Goal: Information Seeking & Learning: Learn about a topic

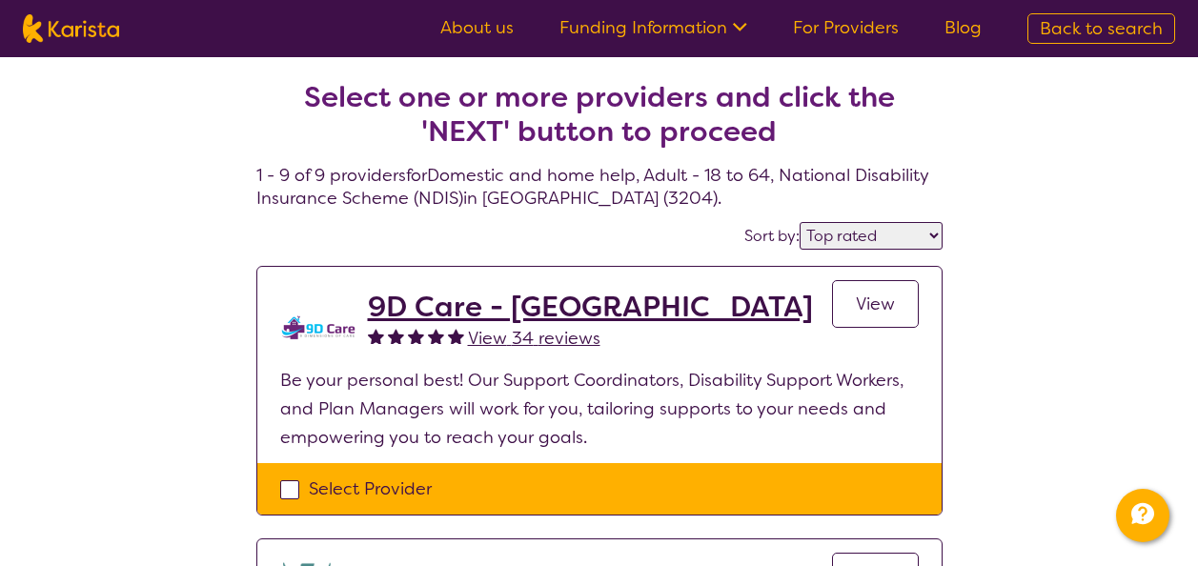
select select "by_score"
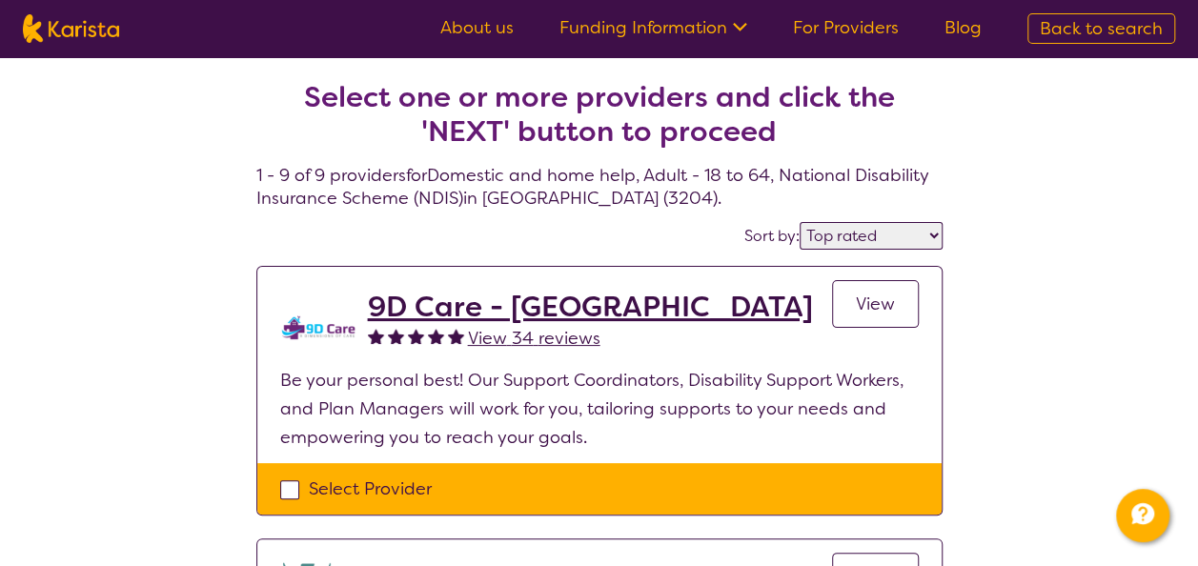
select select "Domestic and home help"
select select "AD"
select select "NDIS"
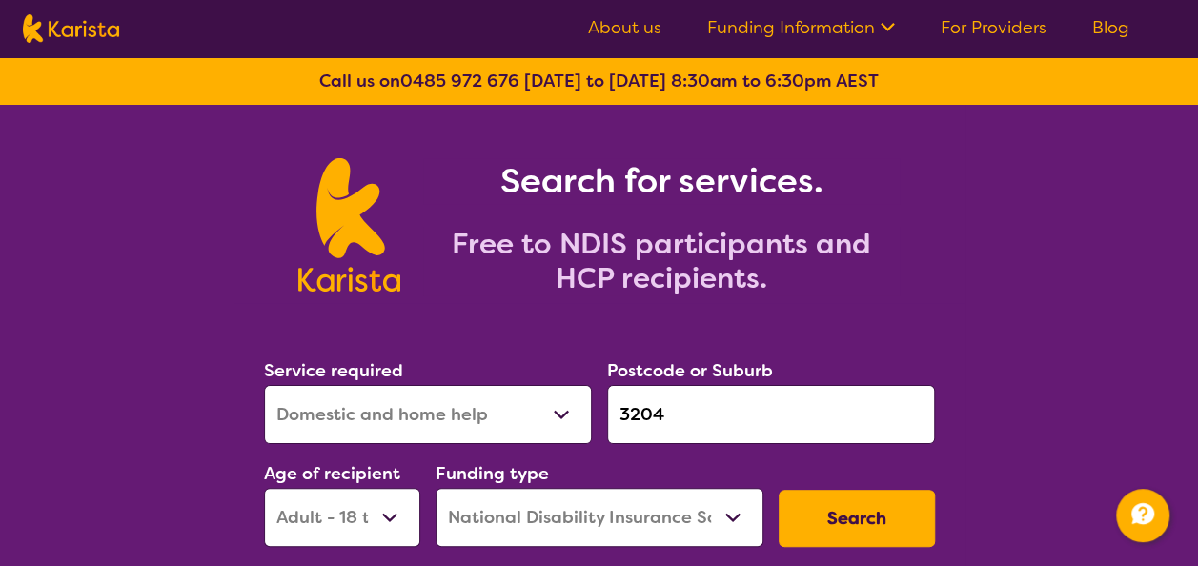
click at [459, 408] on select "Allied Health Assistant Assessment ([MEDICAL_DATA] or [MEDICAL_DATA]) Behaviour…" at bounding box center [428, 414] width 328 height 59
select select "[MEDICAL_DATA]"
click at [264, 385] on select "Allied Health Assistant Assessment ([MEDICAL_DATA] or [MEDICAL_DATA]) Behaviour…" at bounding box center [428, 414] width 328 height 59
click at [707, 429] on input "3204" at bounding box center [771, 414] width 328 height 59
drag, startPoint x: 684, startPoint y: 412, endPoint x: 547, endPoint y: 408, distance: 137.2
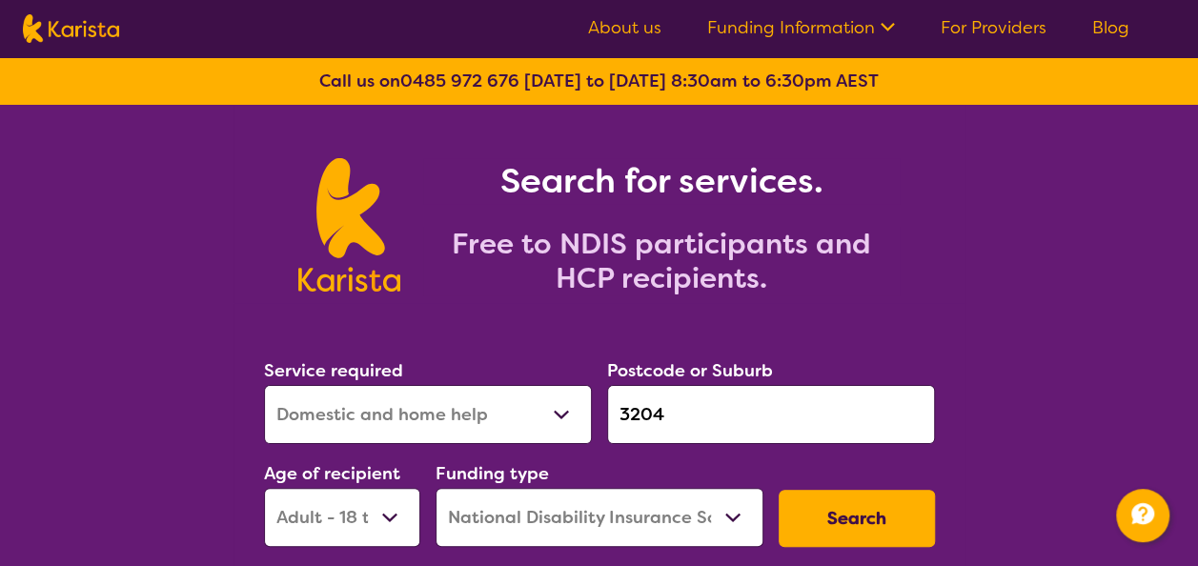
click at [547, 408] on div "Service required Allied Health Assistant Assessment ([MEDICAL_DATA] or [MEDICAL…" at bounding box center [599, 452] width 686 height 206
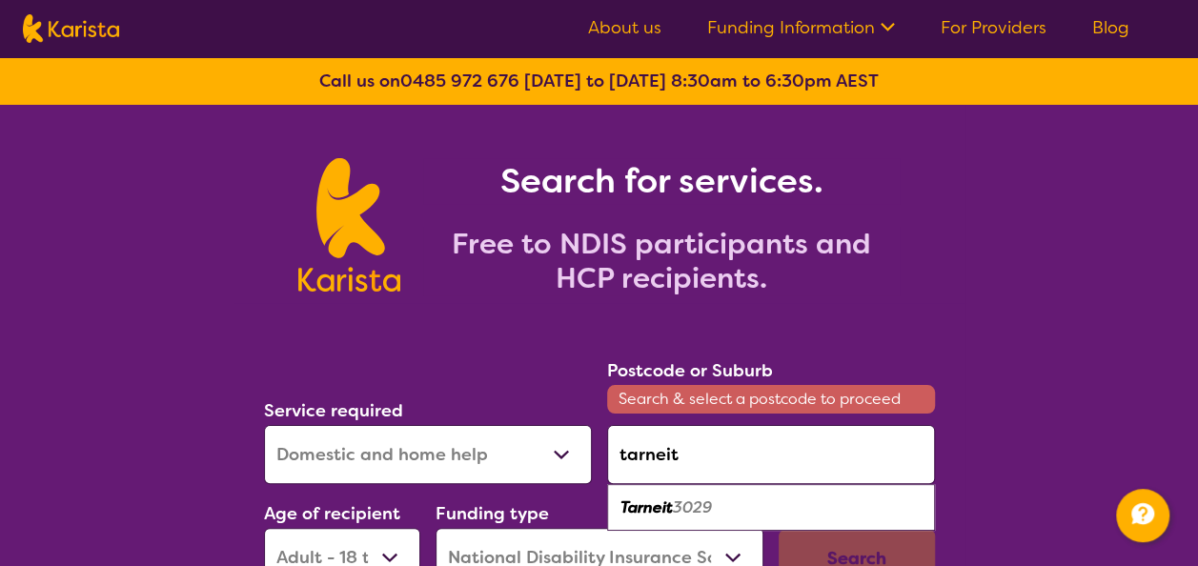
click at [683, 506] on em "3029" at bounding box center [692, 507] width 39 height 20
type input "3029"
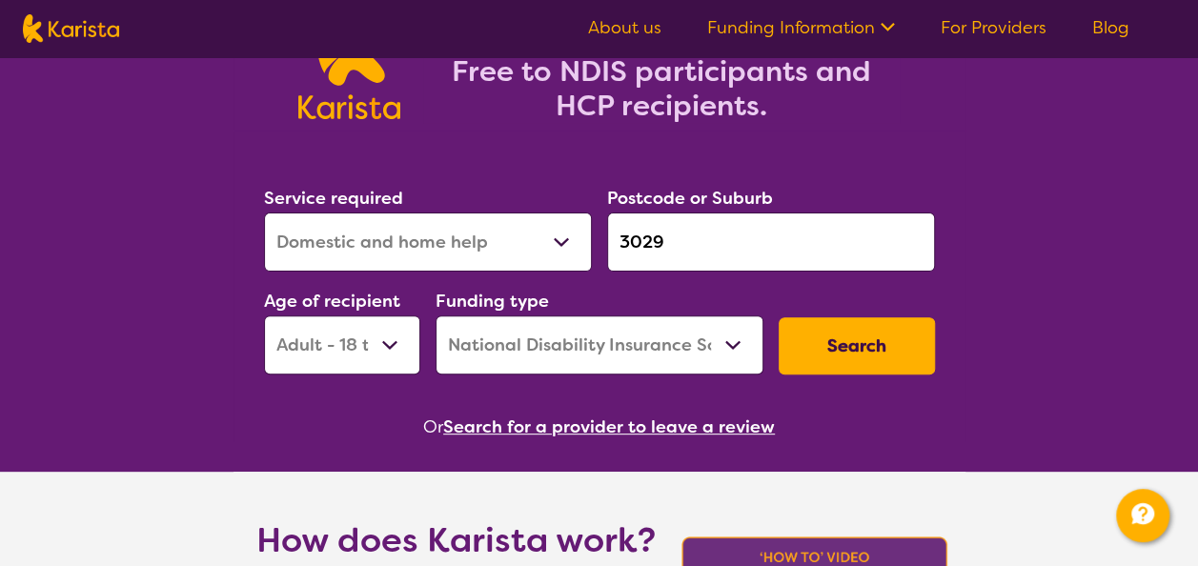
scroll to position [191, 0]
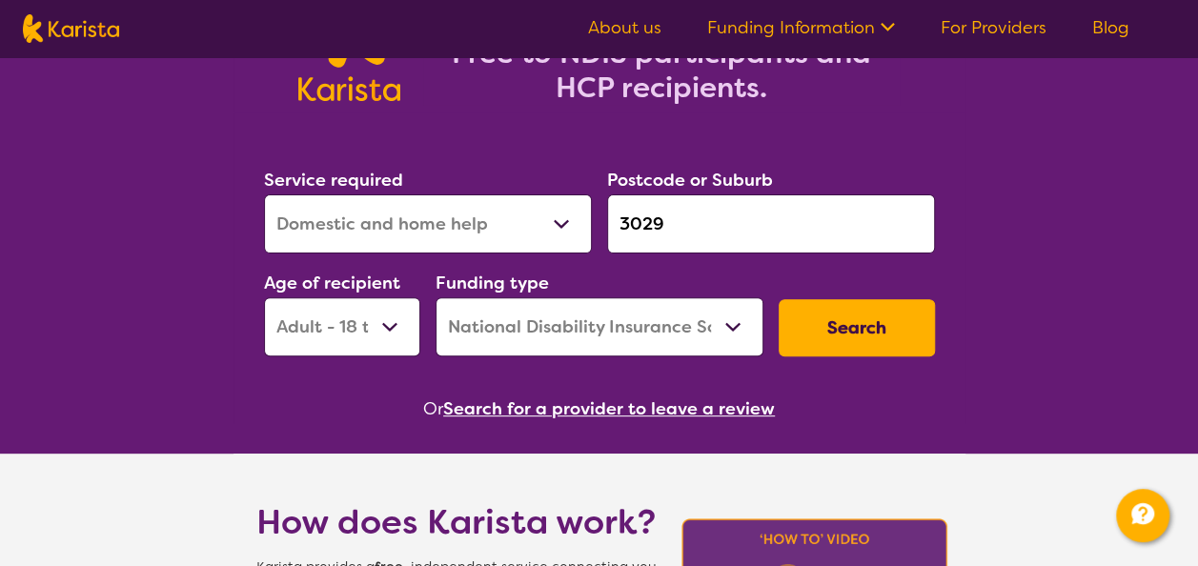
click at [382, 331] on select "Early Childhood - 0 to 9 Child - 10 to 11 Adolescent - 12 to 17 Adult - 18 to 6…" at bounding box center [342, 326] width 156 height 59
select select "EC"
click at [264, 297] on select "Early Childhood - 0 to 9 Child - 10 to 11 Adolescent - 12 to 17 Adult - 18 to 6…" at bounding box center [342, 326] width 156 height 59
click at [824, 330] on button "Search" at bounding box center [856, 327] width 156 height 57
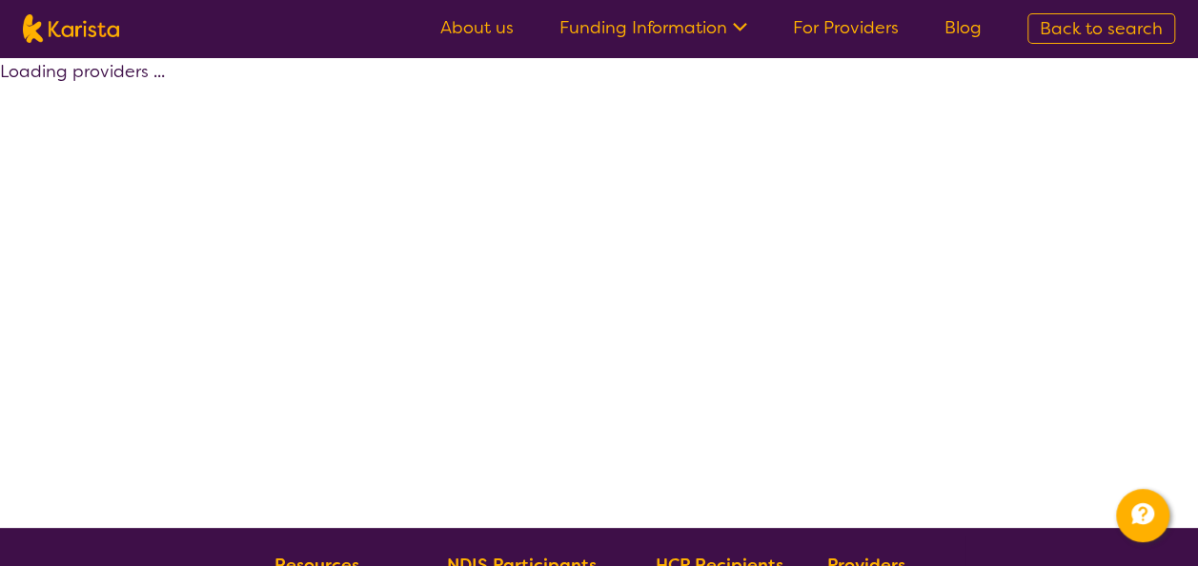
select select "by_score"
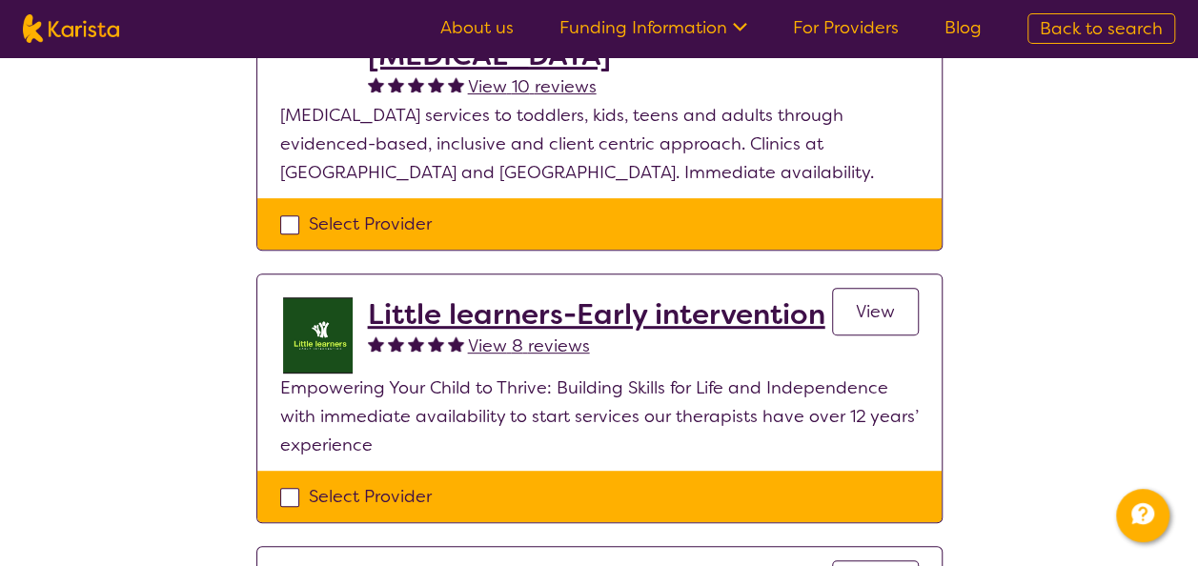
scroll to position [572, 0]
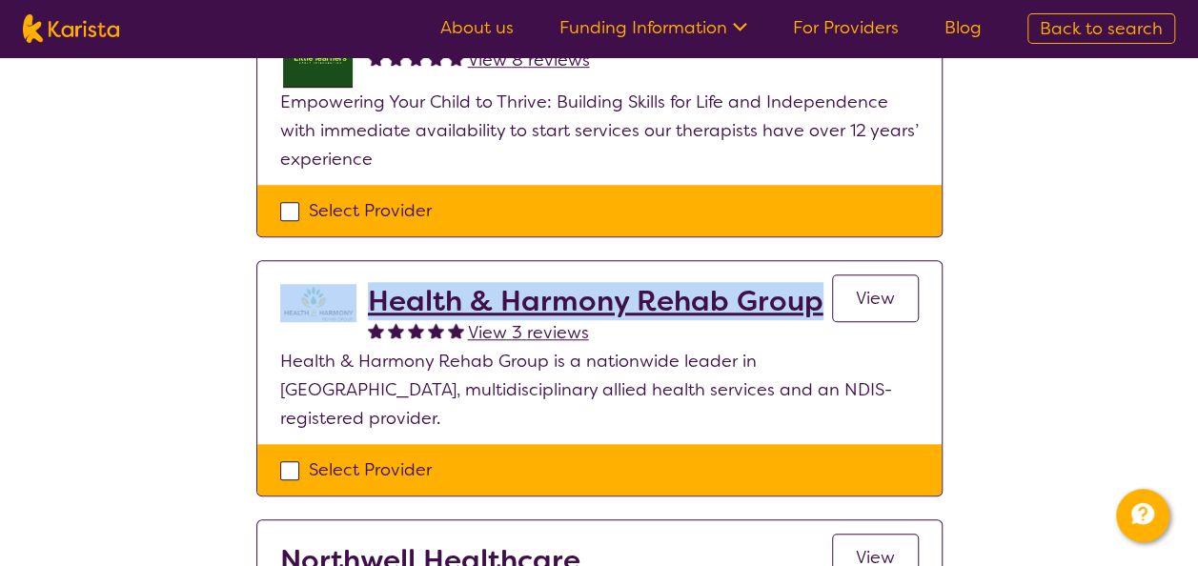
drag, startPoint x: 348, startPoint y: 280, endPoint x: 821, endPoint y: 289, distance: 473.6
click at [821, 289] on section "Health & Harmony Rehab Group View 3 reviews View Health & Harmony Rehab Group i…" at bounding box center [599, 352] width 684 height 183
copy div "Health & Harmony Rehab Group"
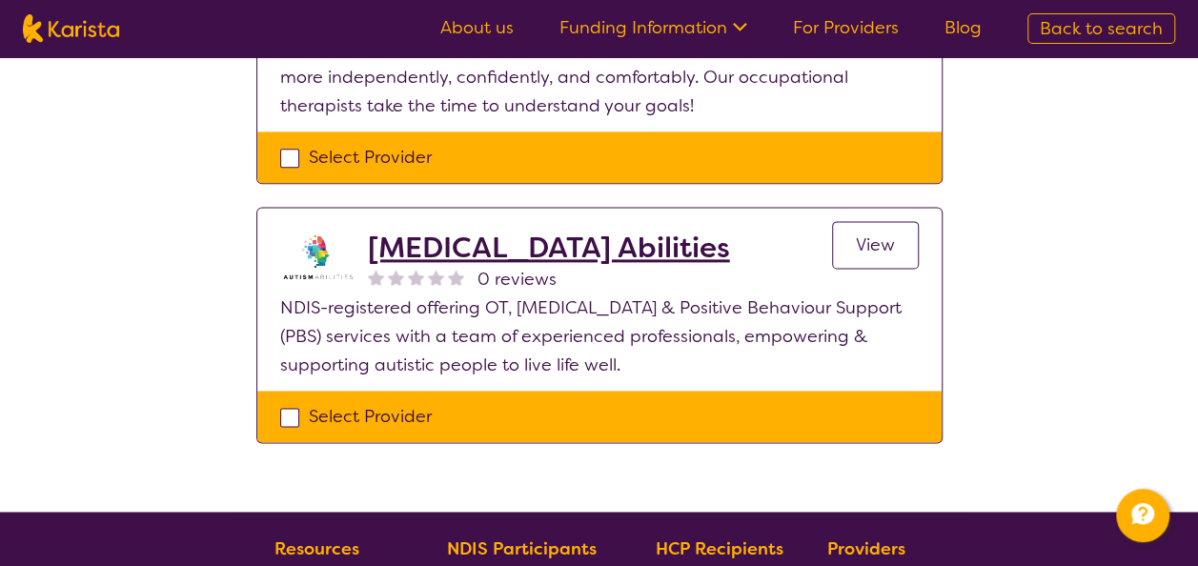
scroll to position [1239, 0]
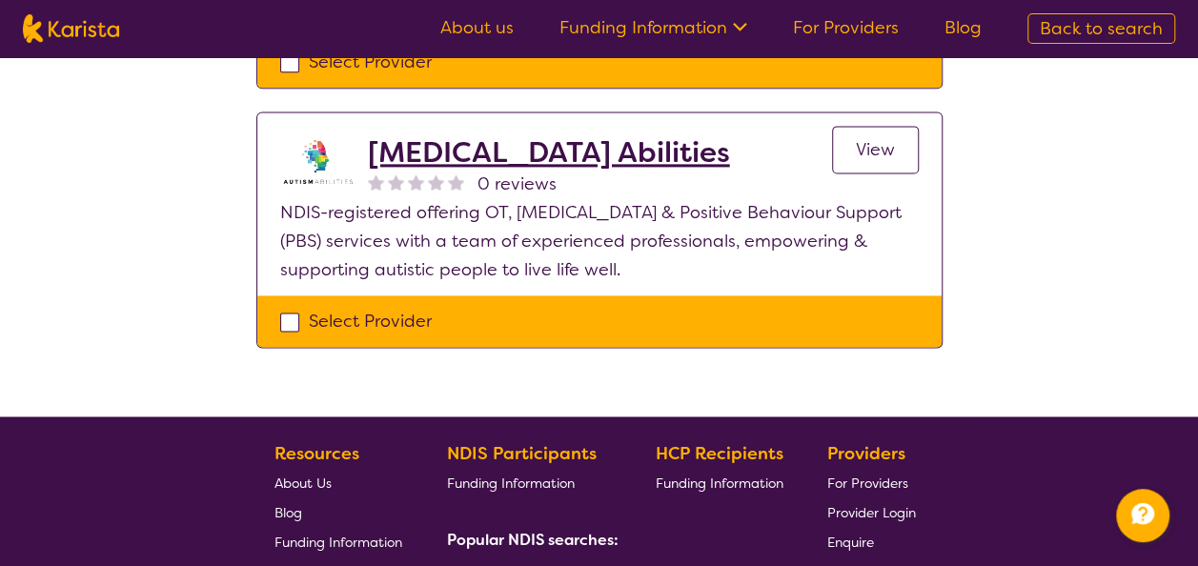
click at [478, 135] on h2 "Autism Abilities" at bounding box center [549, 152] width 362 height 34
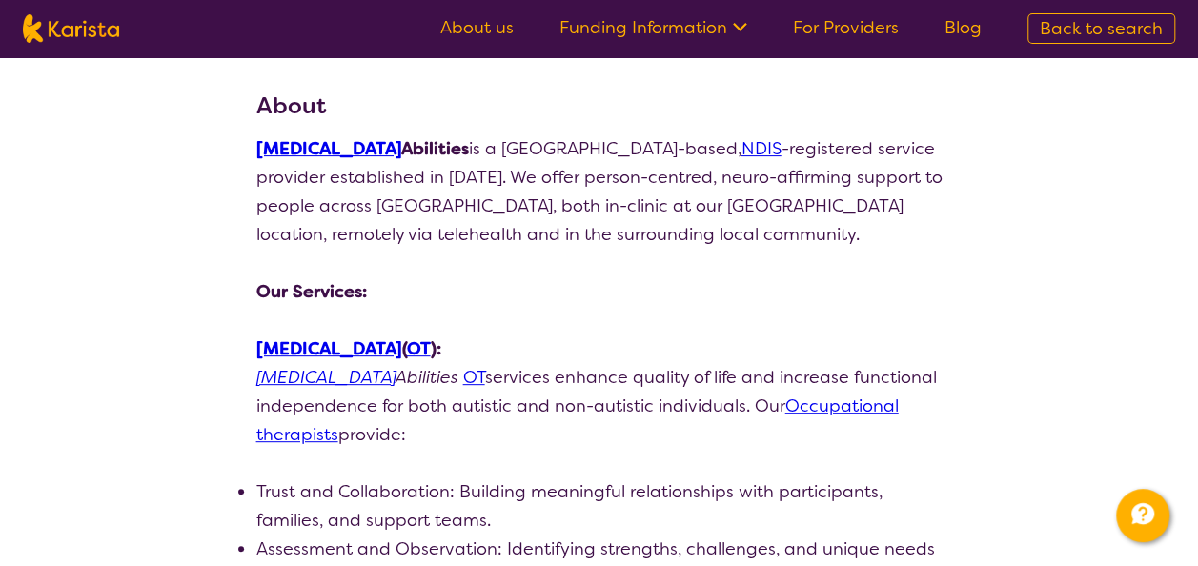
scroll to position [286, 0]
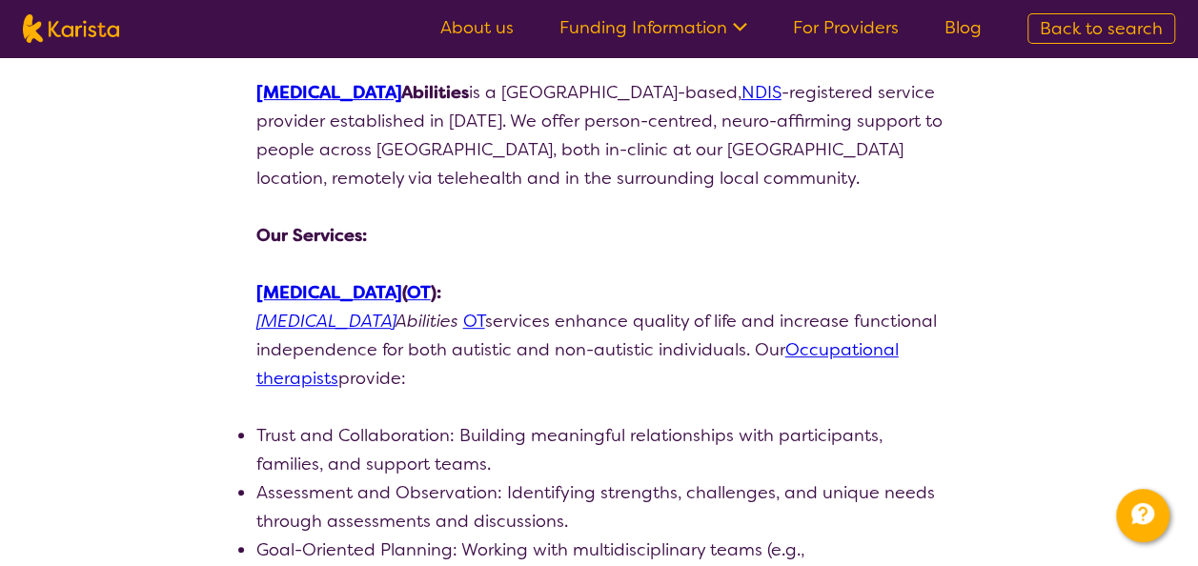
click at [866, 347] on link "Occupational therapists" at bounding box center [577, 363] width 642 height 51
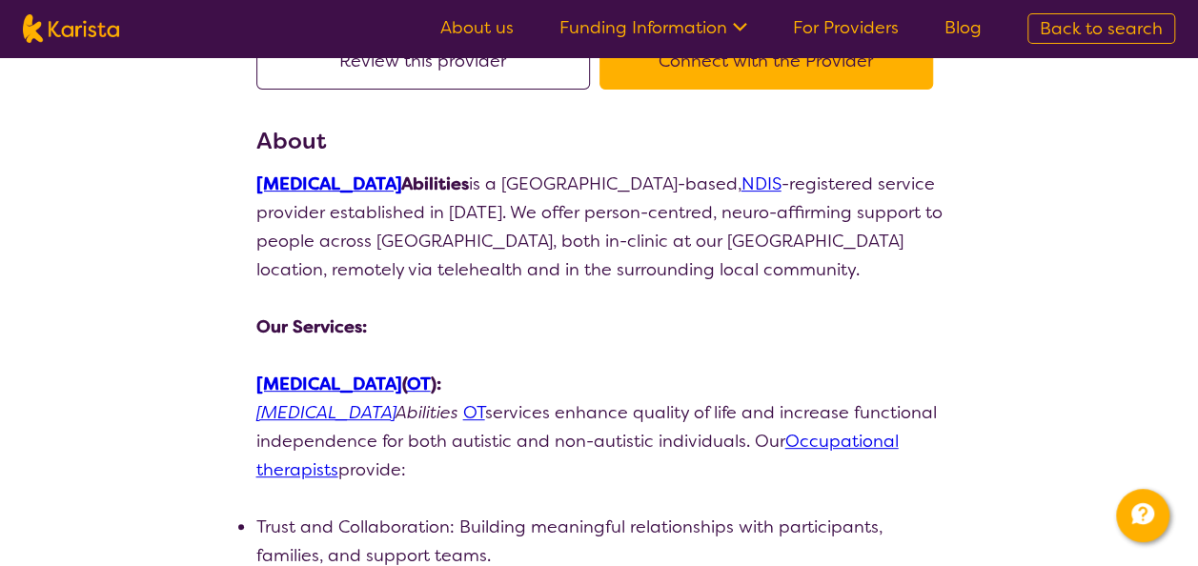
scroll to position [0, 0]
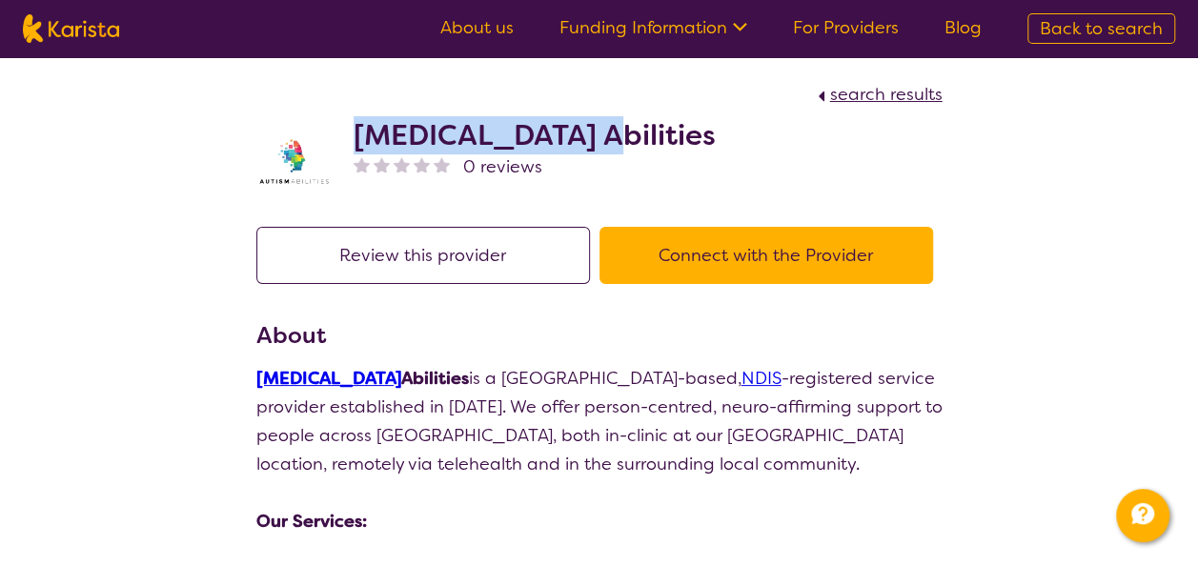
drag, startPoint x: 357, startPoint y: 130, endPoint x: 575, endPoint y: 124, distance: 218.3
click at [575, 124] on div "Autism Abilities 0 reviews" at bounding box center [599, 156] width 686 height 95
copy h2 "Autism Abilities"
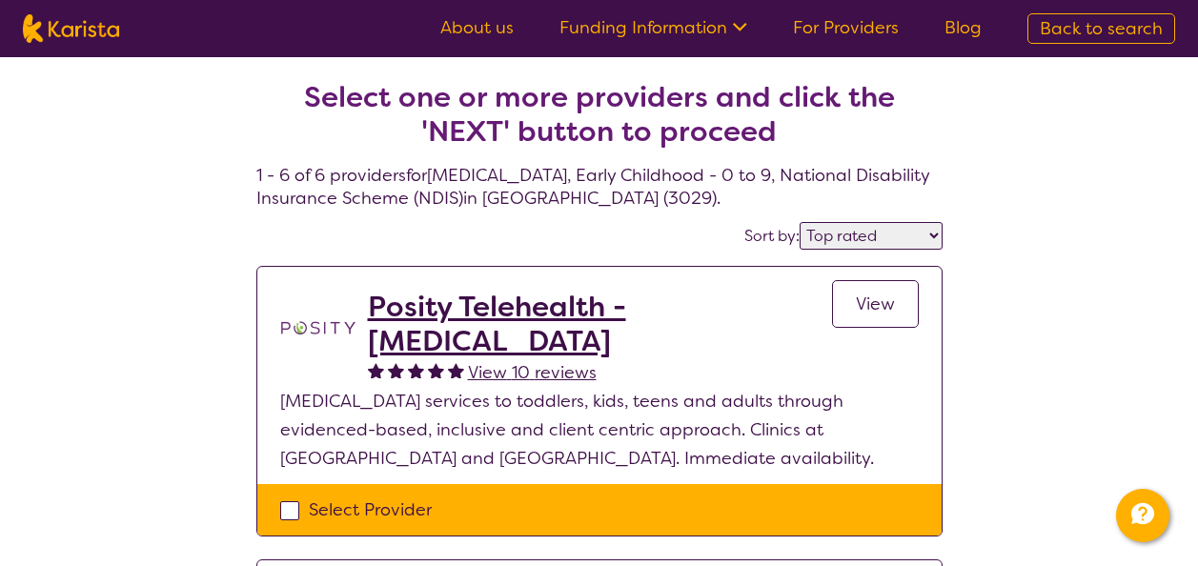
select select "by_score"
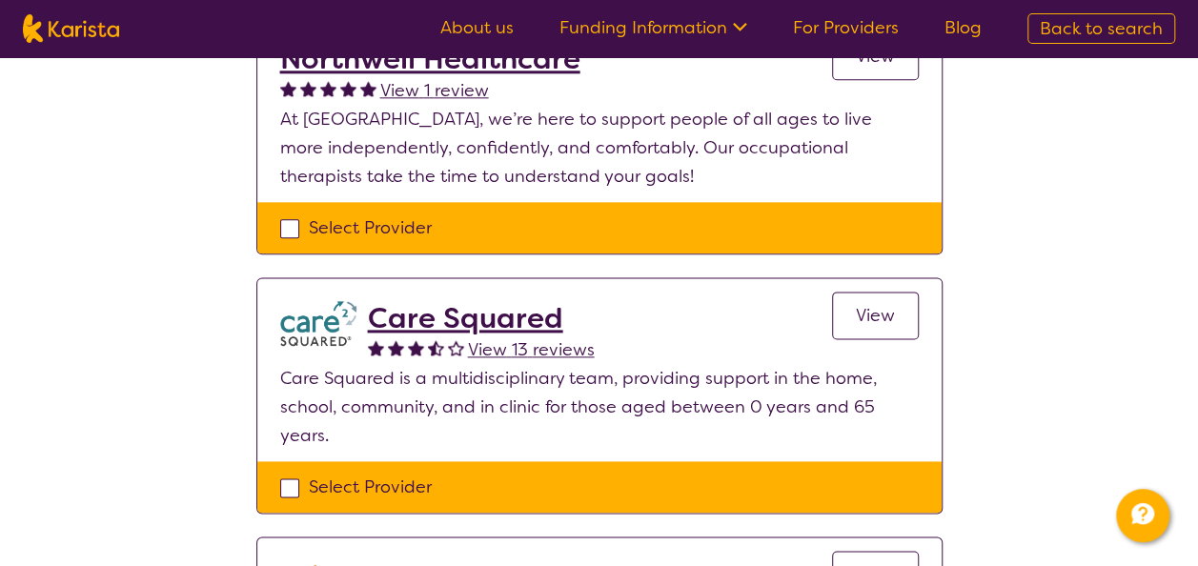
scroll to position [1177, 0]
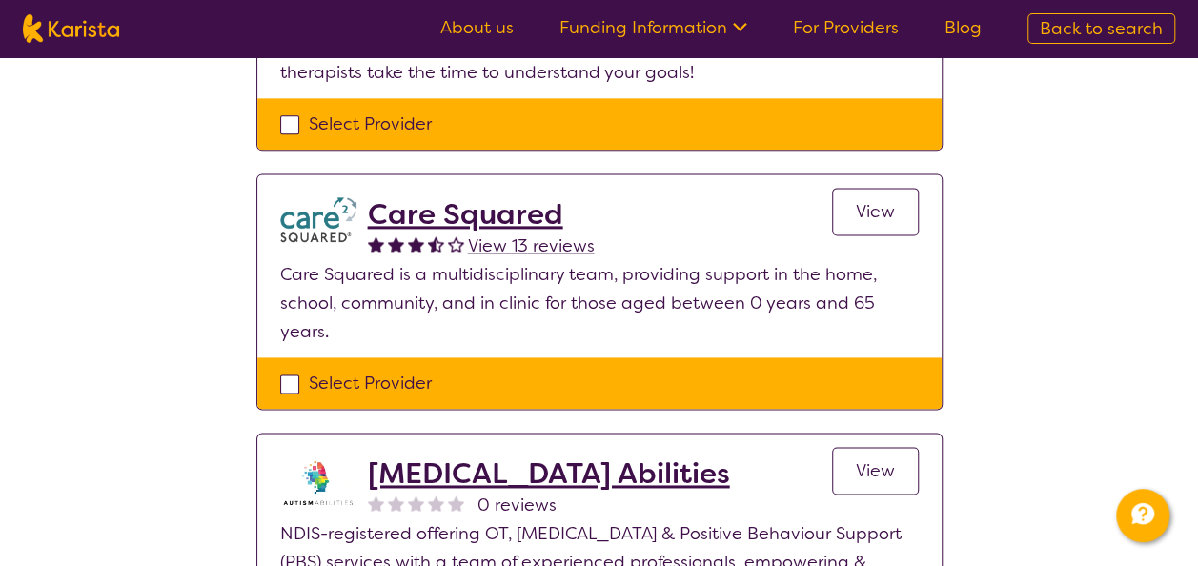
click at [439, 197] on h2 "Care Squared" at bounding box center [481, 214] width 227 height 34
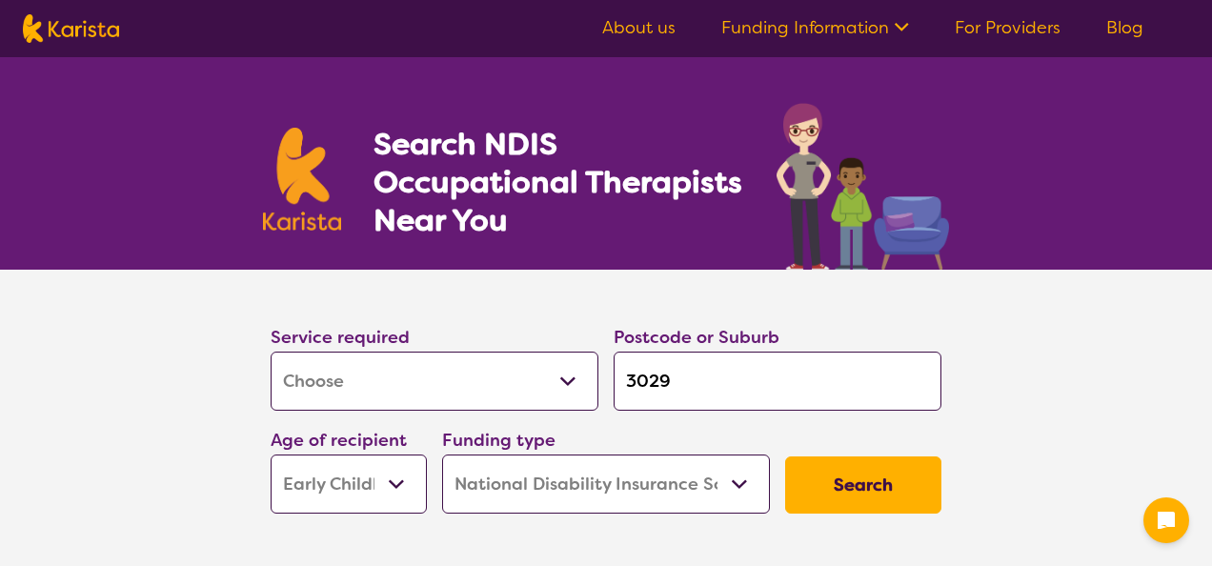
select select "[MEDICAL_DATA]"
select select "EC"
select select "NDIS"
select select "[MEDICAL_DATA]"
select select "EC"
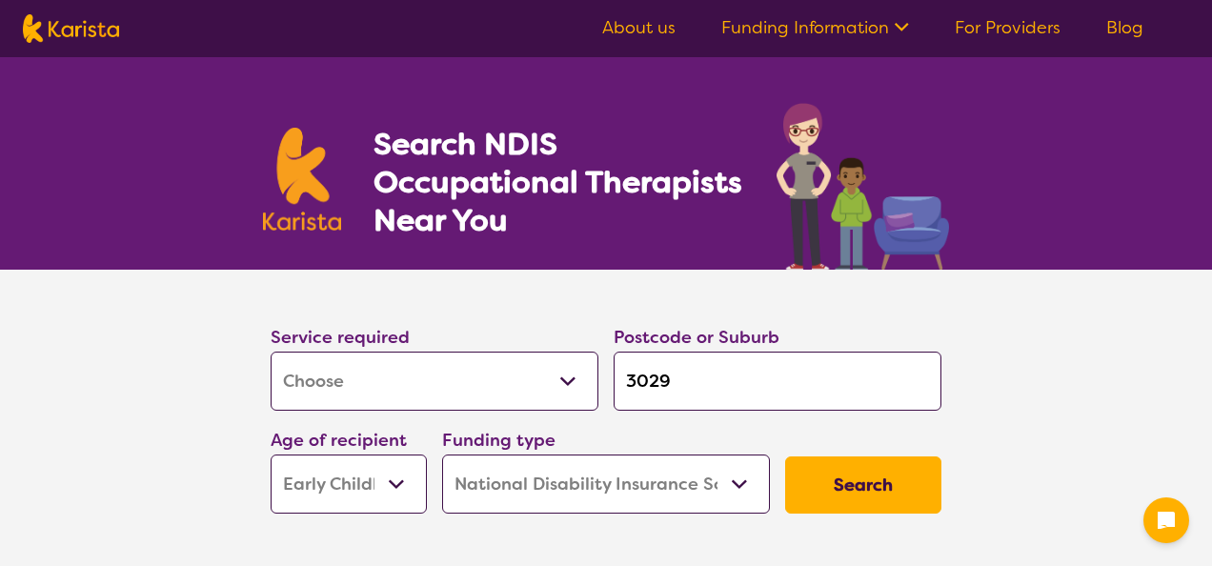
select select "NDIS"
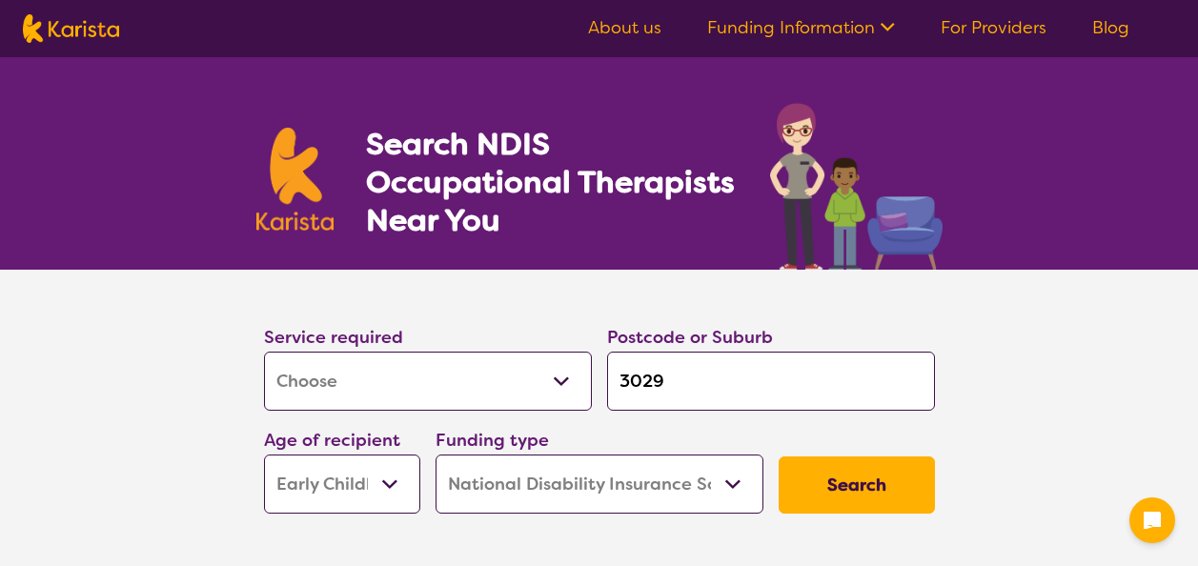
select select "[MEDICAL_DATA]"
select select "EC"
select select "NDIS"
select select "[MEDICAL_DATA]"
select select "EC"
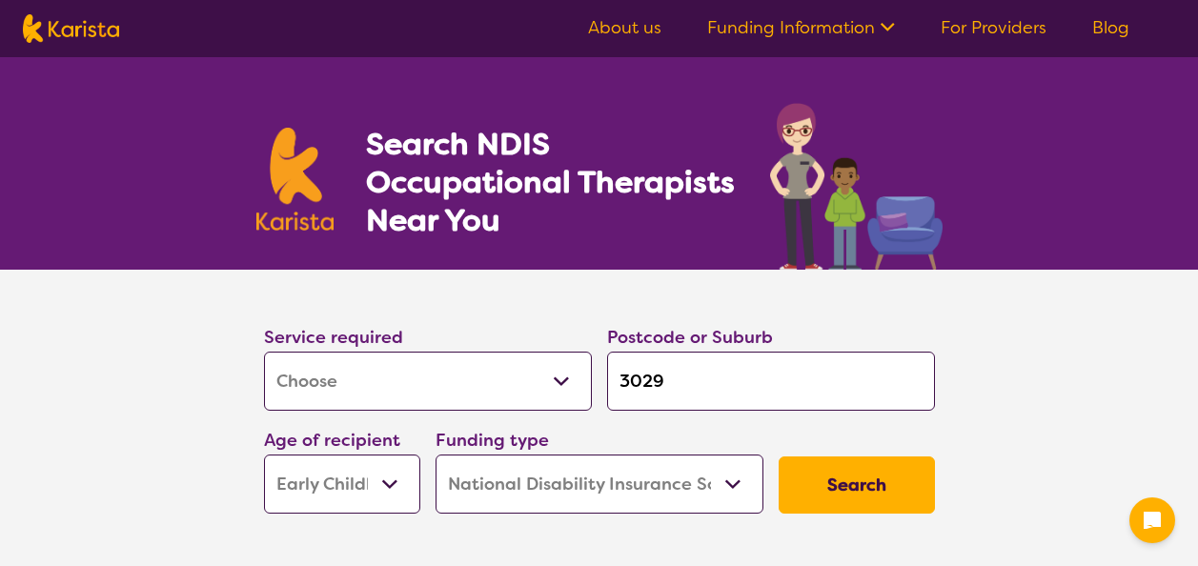
select select "NDIS"
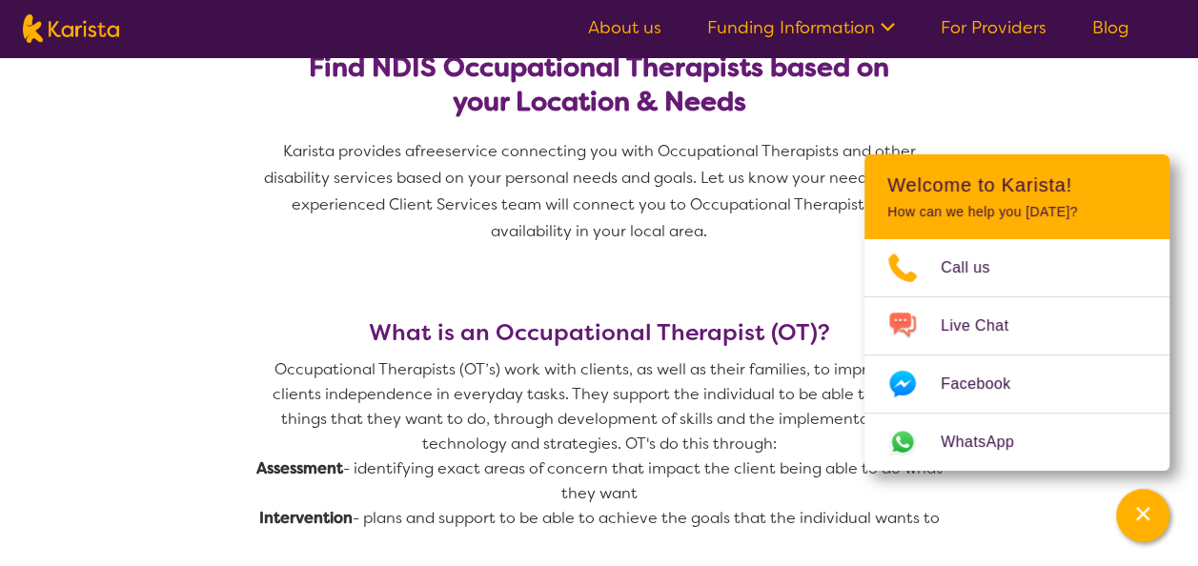
scroll to position [572, 0]
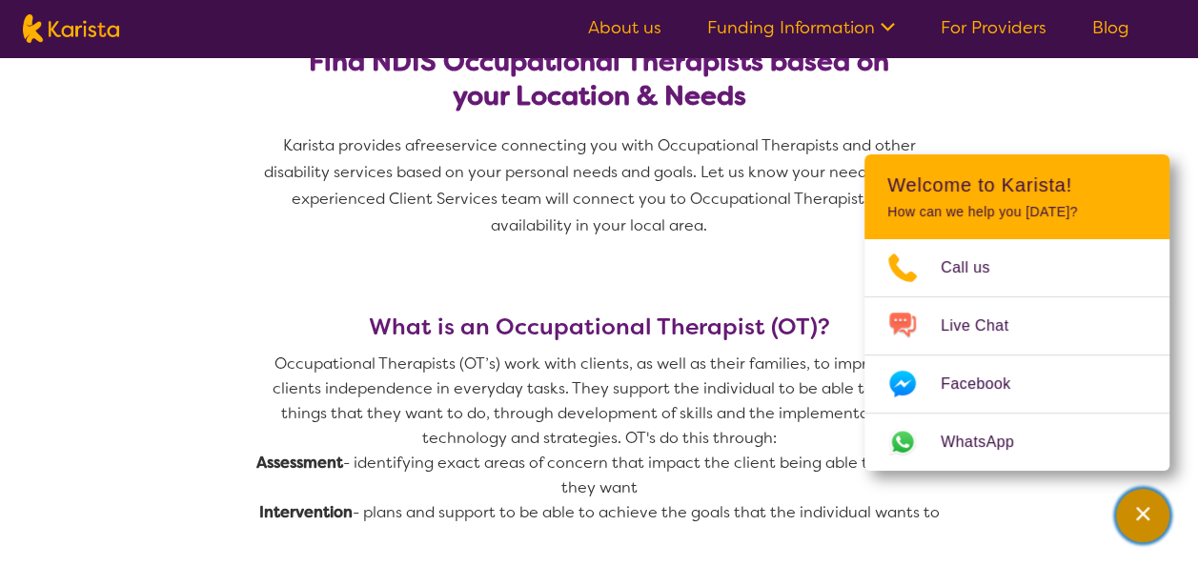
drag, startPoint x: 1143, startPoint y: 517, endPoint x: 1134, endPoint y: 514, distance: 9.9
click at [1142, 517] on icon "Channel Menu" at bounding box center [1142, 513] width 19 height 19
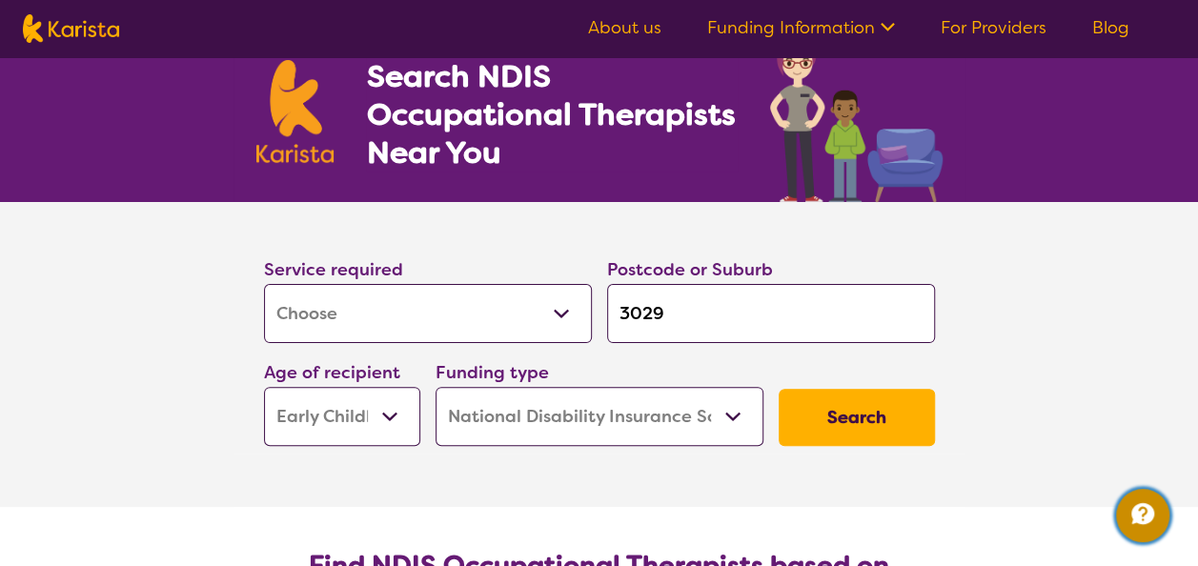
scroll to position [0, 0]
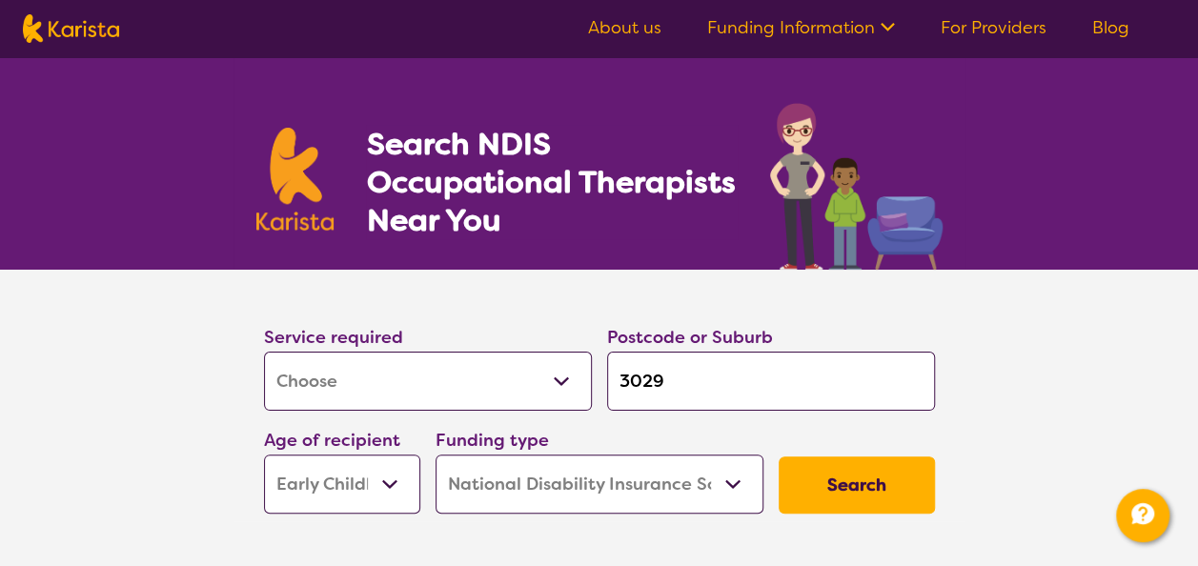
click at [847, 480] on button "Search" at bounding box center [856, 484] width 156 height 57
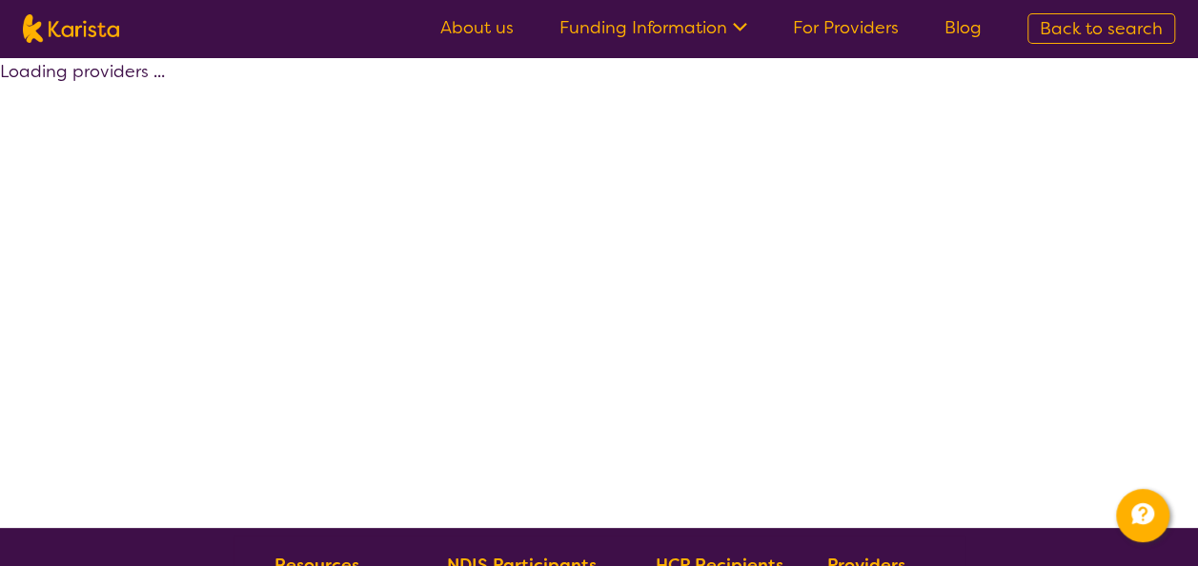
select select "by_score"
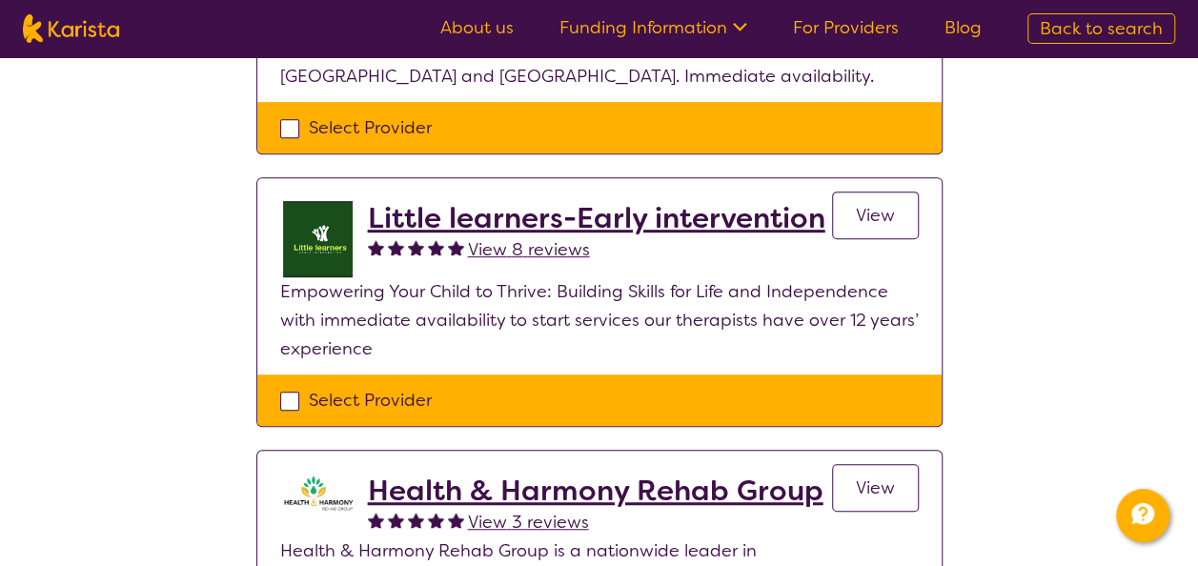
scroll to position [476, 0]
